Goal: Task Accomplishment & Management: Use online tool/utility

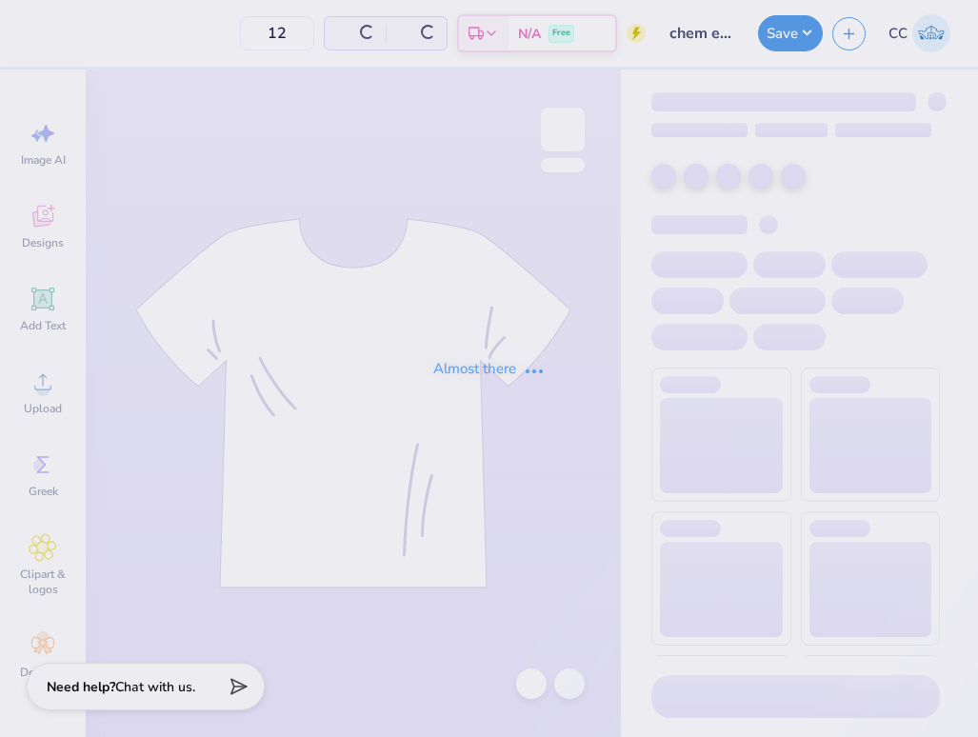
type input "chem eng crewneck"
type input "24"
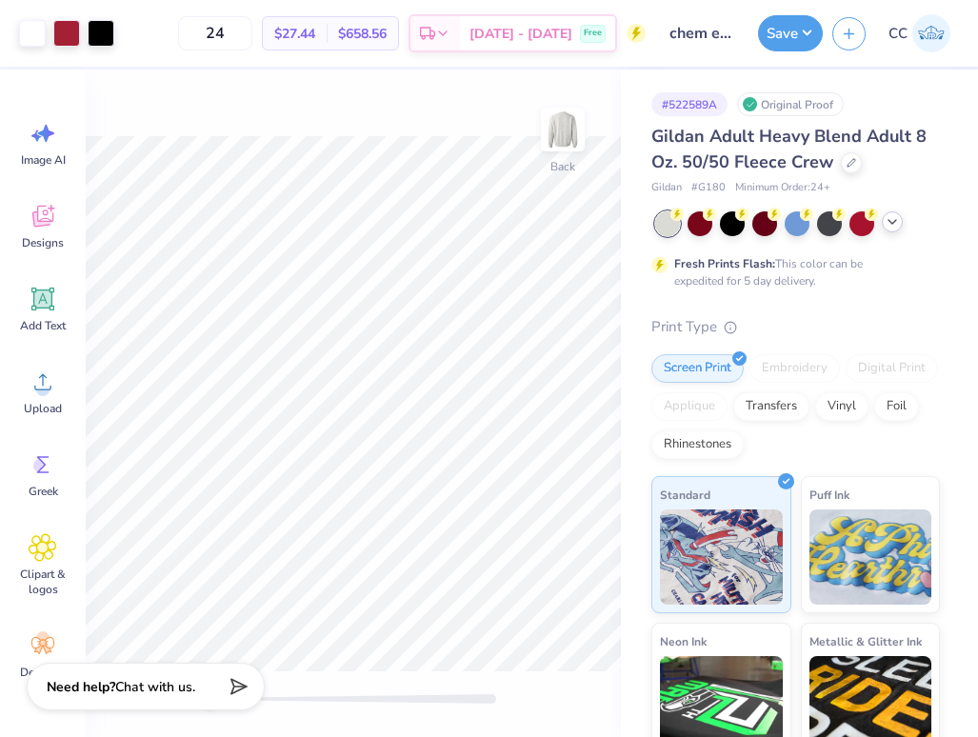
click at [891, 229] on icon at bounding box center [892, 221] width 15 height 15
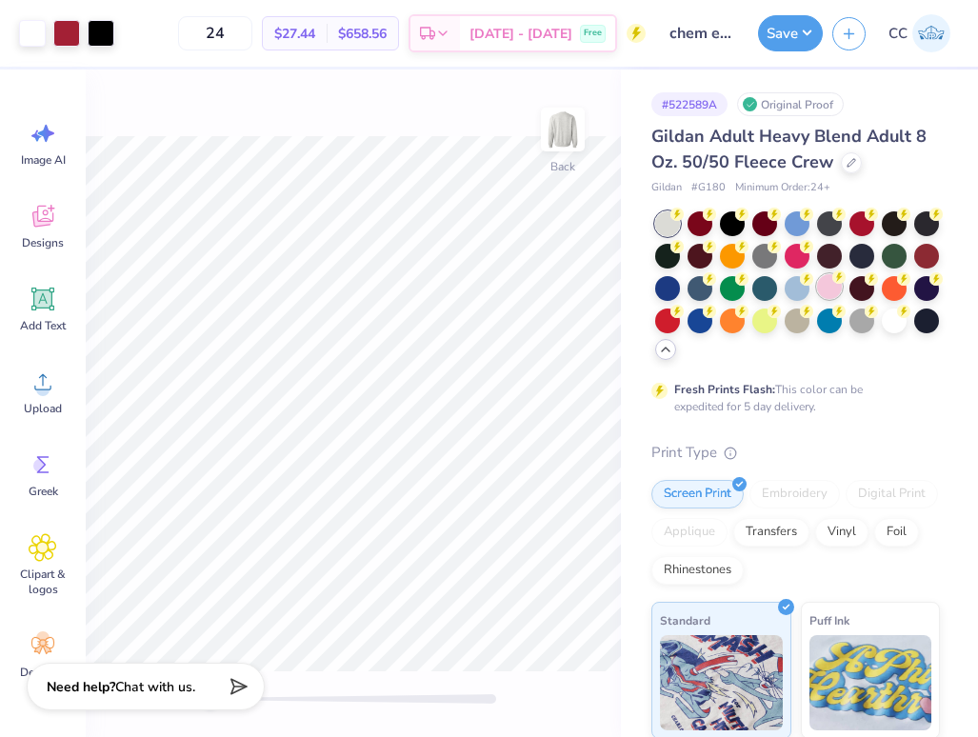
click at [828, 290] on div at bounding box center [829, 286] width 25 height 25
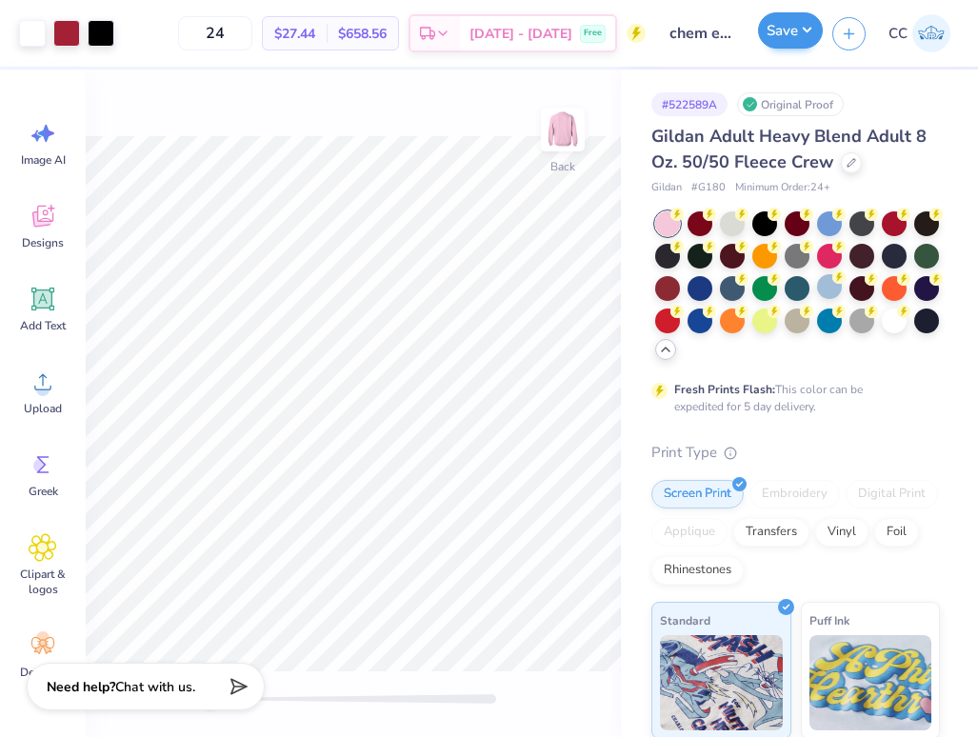
click at [775, 30] on button "Save" at bounding box center [790, 30] width 65 height 36
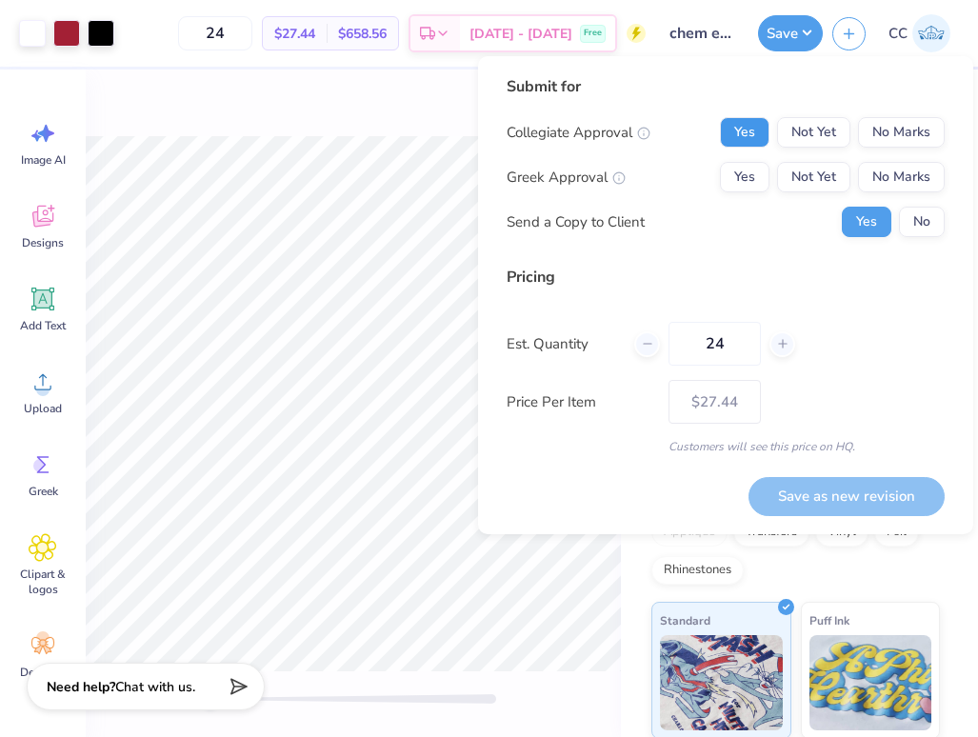
click at [731, 125] on button "Yes" at bounding box center [745, 132] width 50 height 30
click at [879, 169] on button "No Marks" at bounding box center [901, 177] width 87 height 30
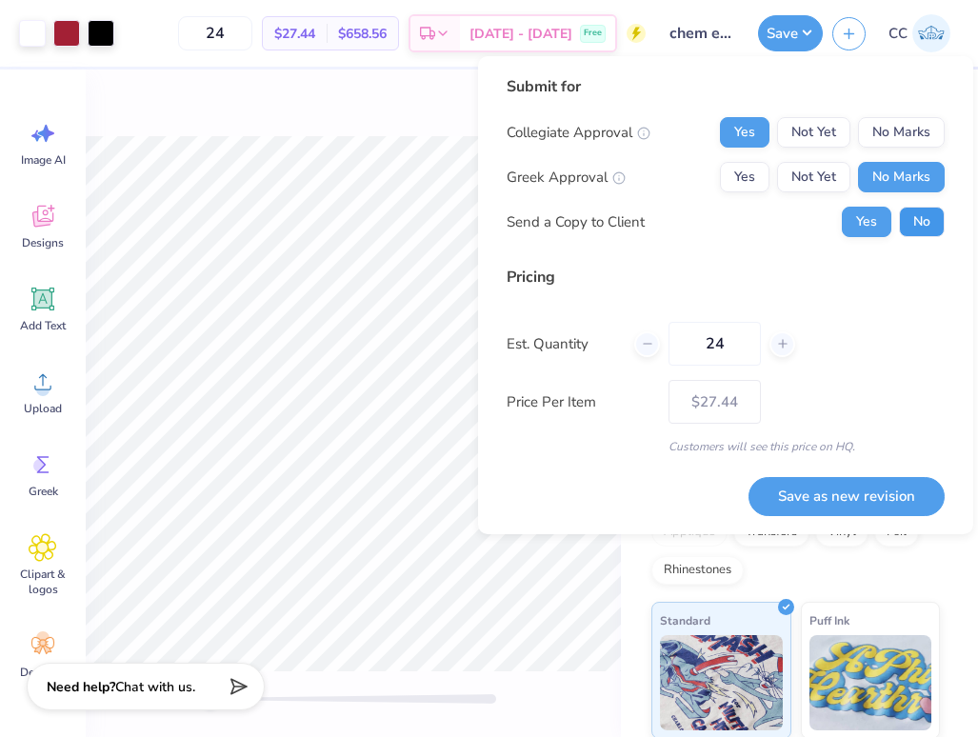
click at [904, 210] on button "No" at bounding box center [922, 222] width 46 height 30
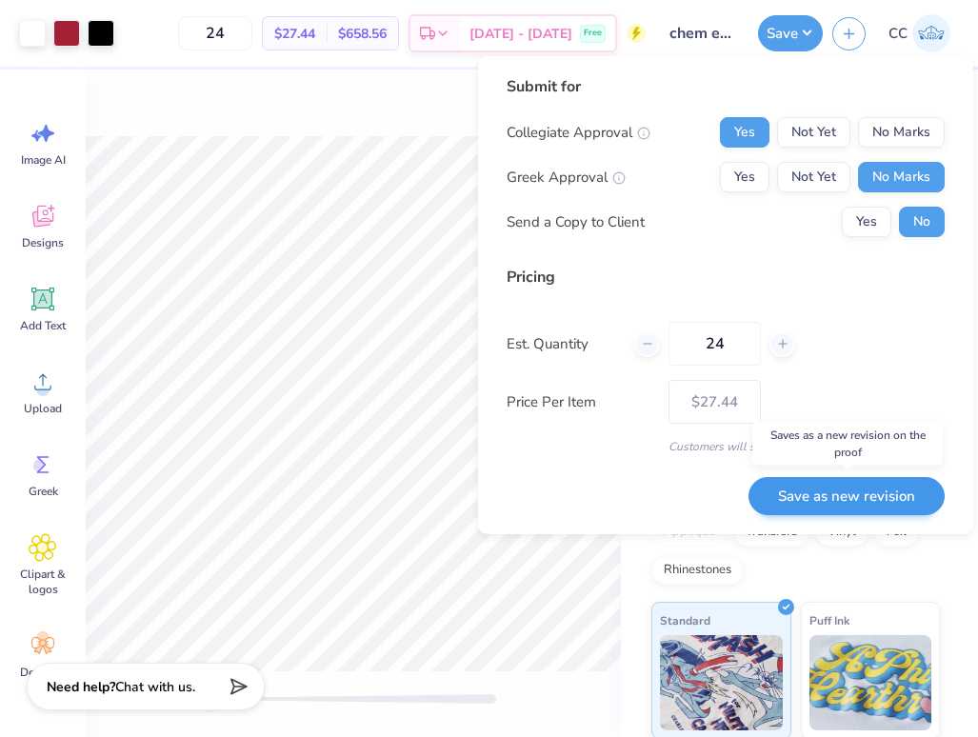
click at [805, 494] on button "Save as new revision" at bounding box center [847, 496] width 196 height 39
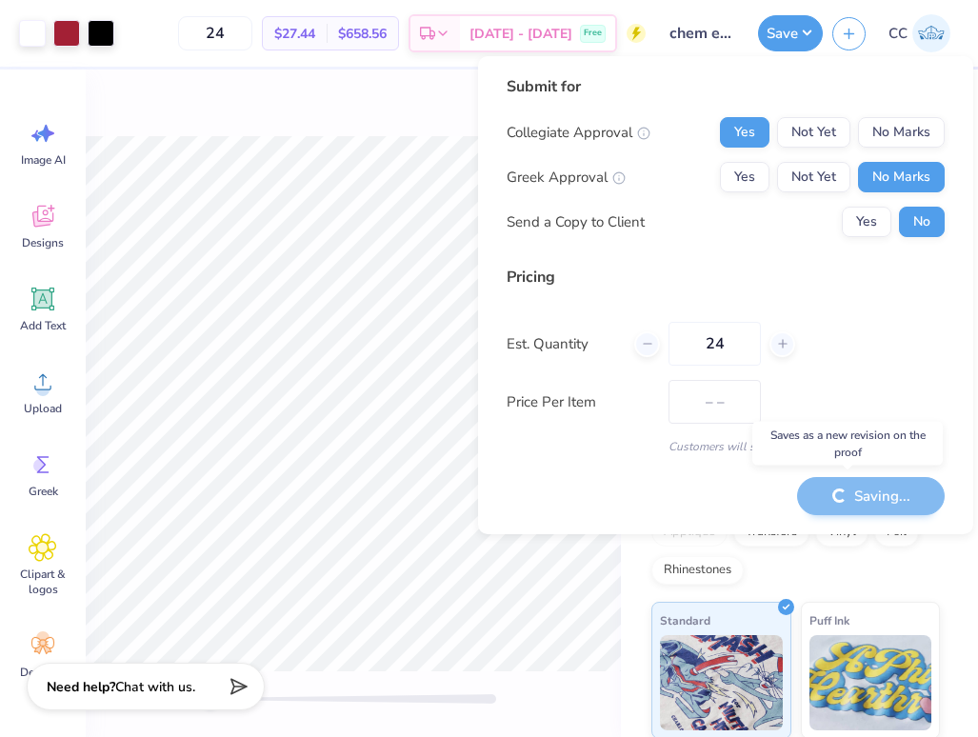
type input "$27.44"
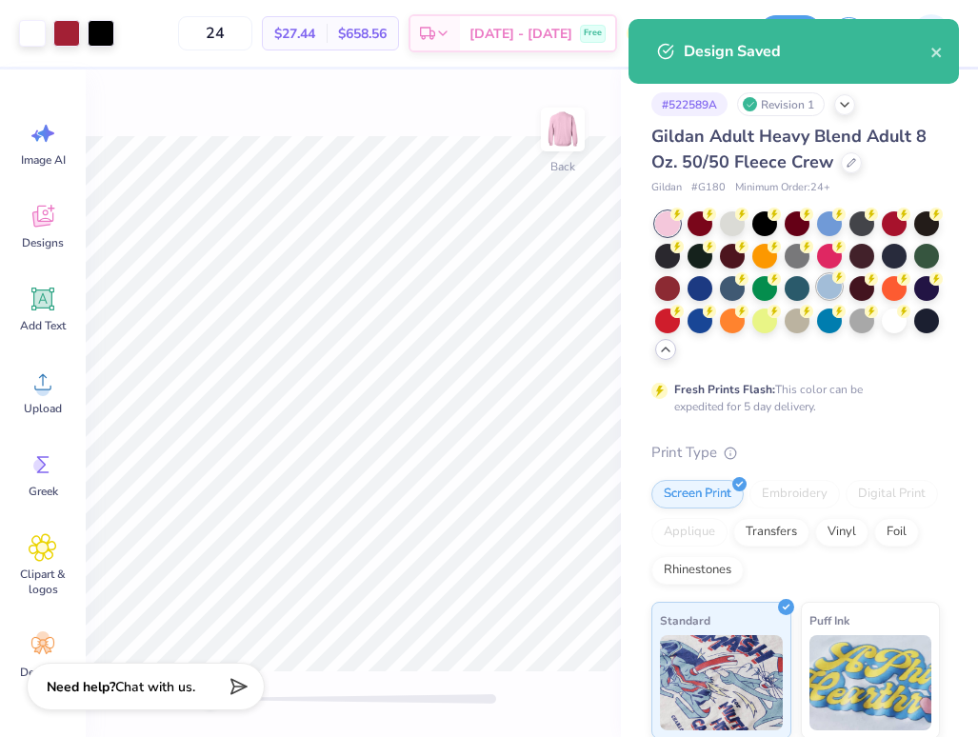
click at [823, 292] on div at bounding box center [829, 286] width 25 height 25
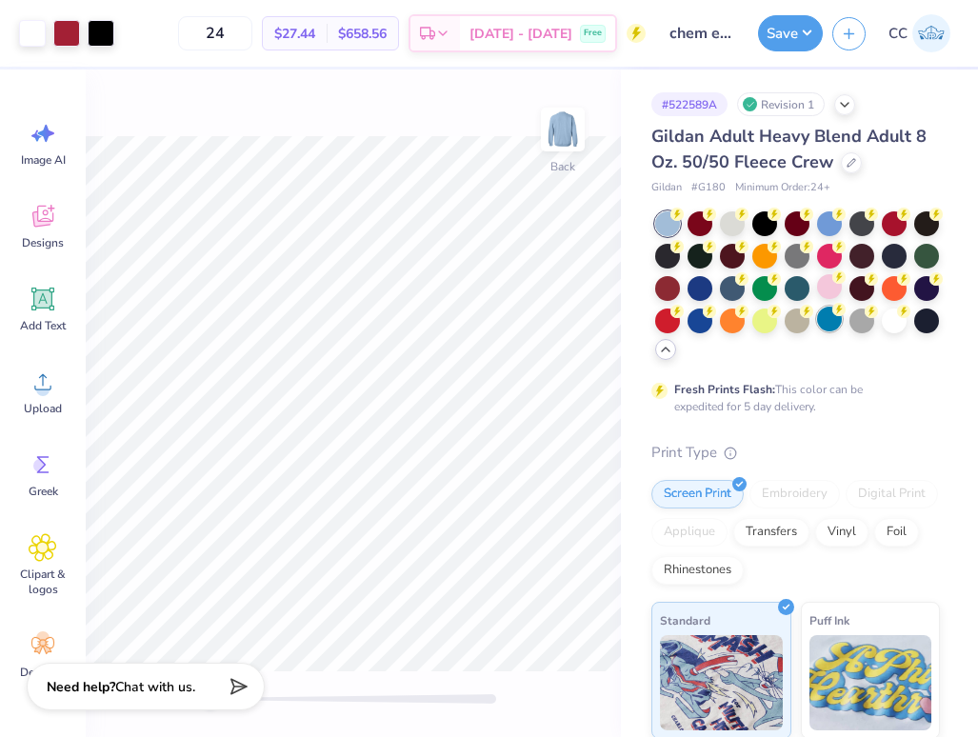
click at [831, 313] on div at bounding box center [829, 319] width 25 height 25
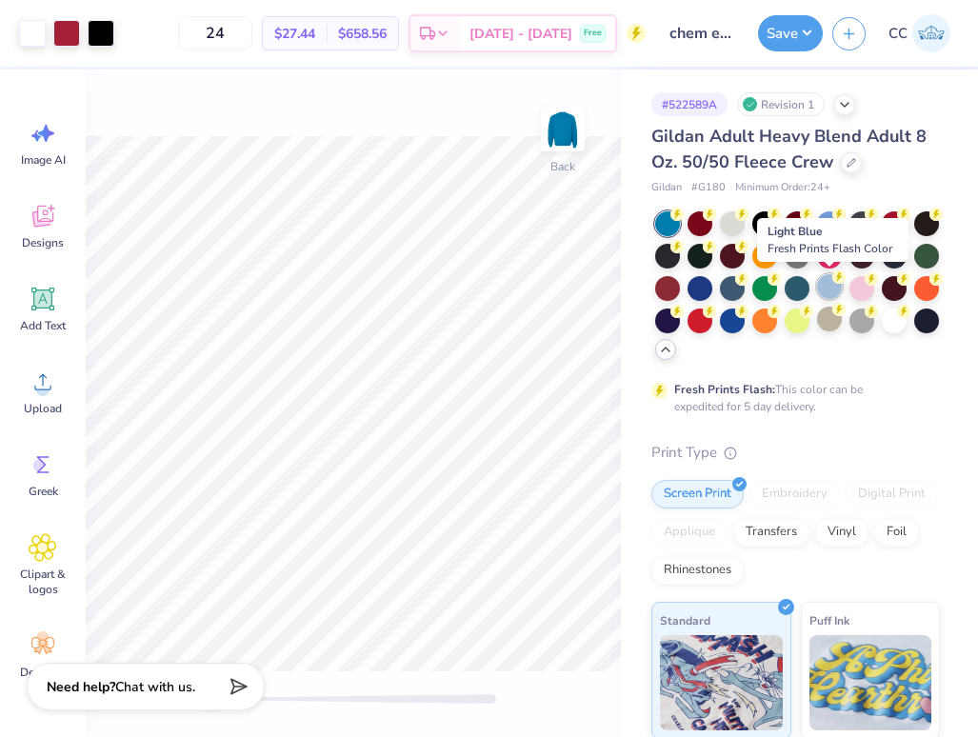
click at [831, 278] on div at bounding box center [829, 286] width 25 height 25
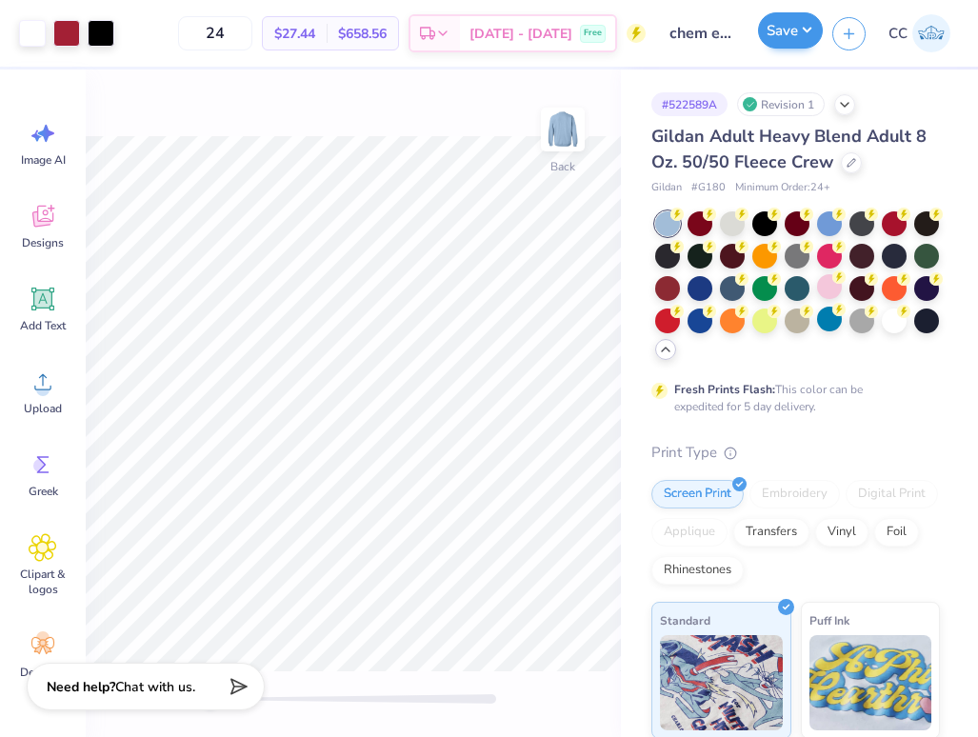
click at [792, 37] on button "Save" at bounding box center [790, 30] width 65 height 36
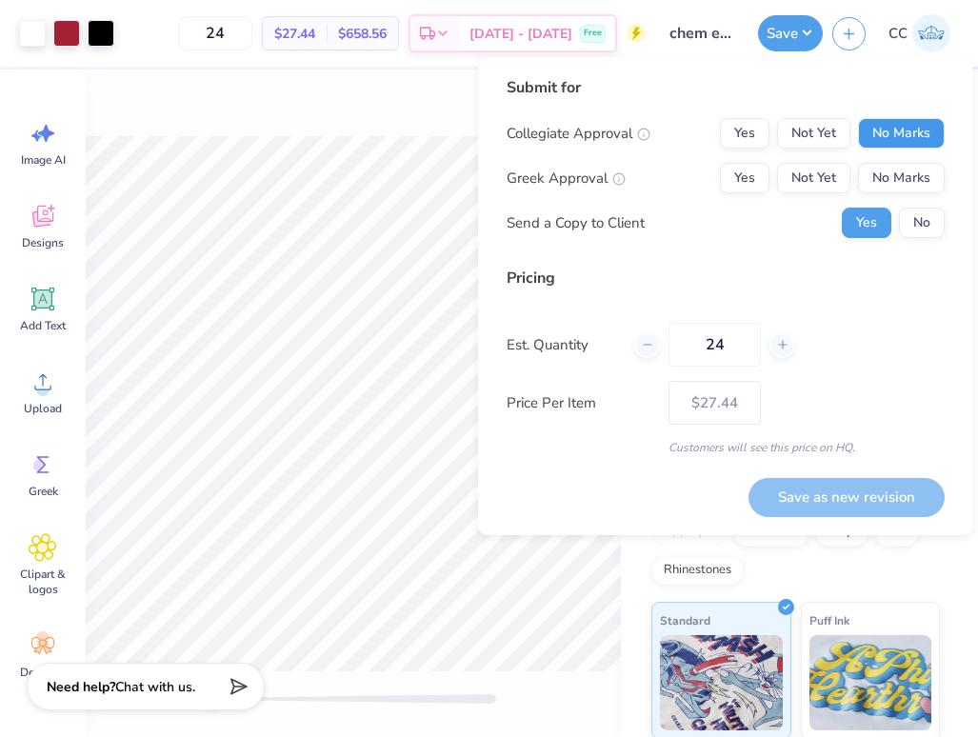
click at [889, 134] on button "No Marks" at bounding box center [901, 133] width 87 height 30
click at [757, 137] on button "Yes" at bounding box center [745, 133] width 50 height 30
click at [889, 171] on button "No Marks" at bounding box center [901, 178] width 87 height 30
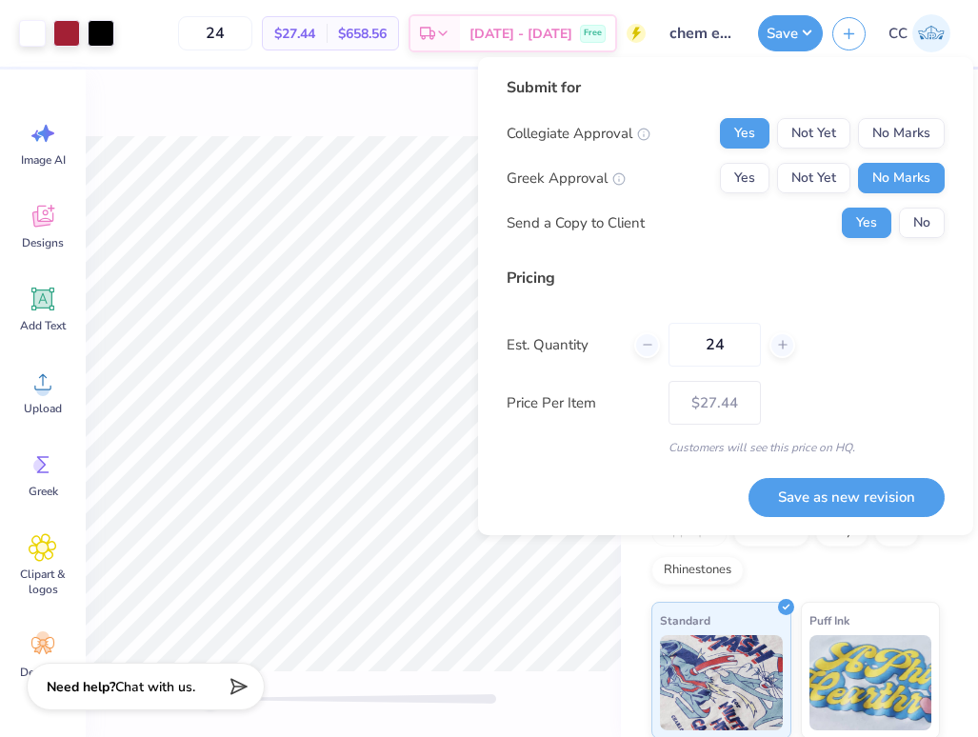
click at [896, 222] on div "Yes No" at bounding box center [893, 223] width 103 height 30
click at [913, 223] on button "No" at bounding box center [922, 223] width 46 height 30
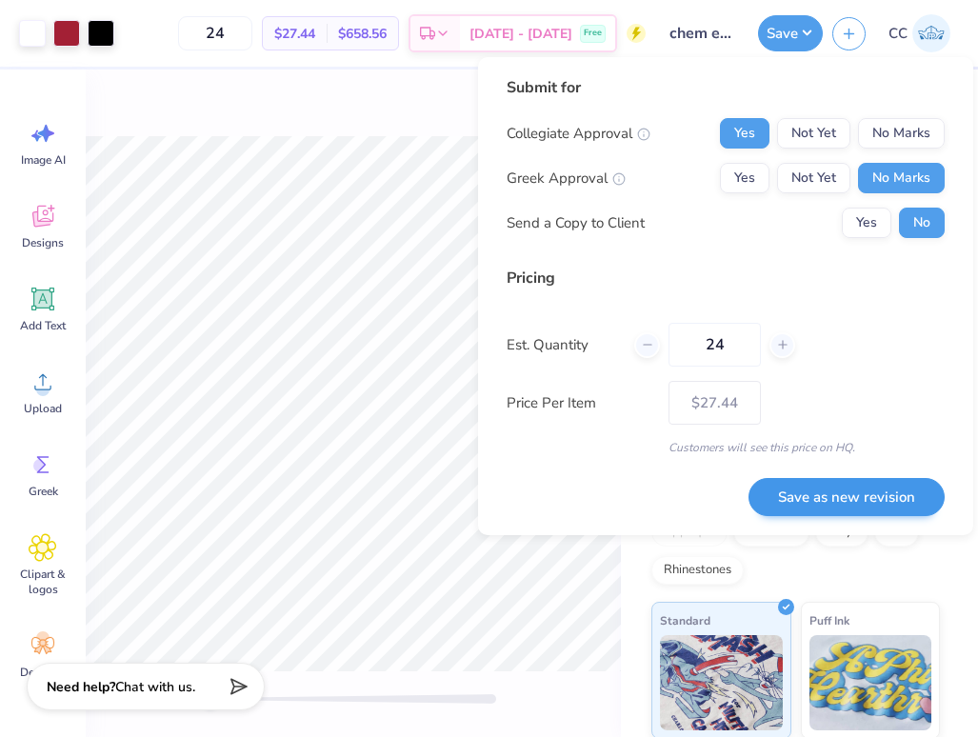
click at [877, 496] on button "Save as new revision" at bounding box center [847, 497] width 196 height 39
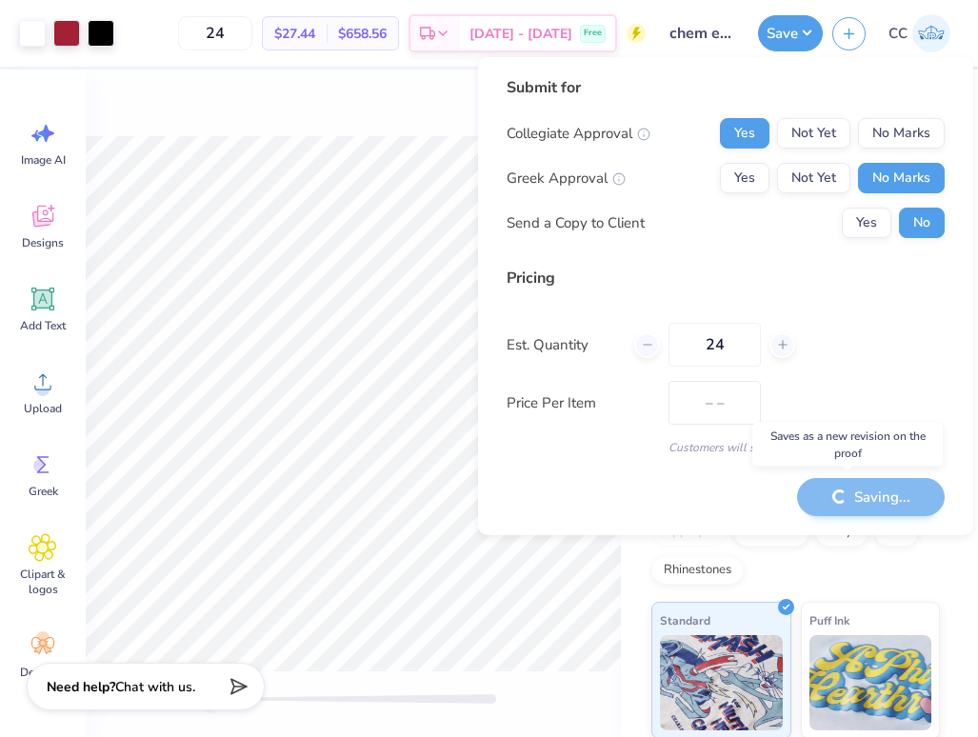
type input "$27.44"
